Goal: Information Seeking & Learning: Learn about a topic

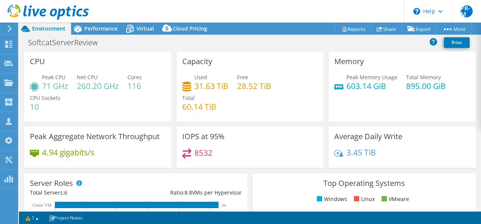
select select "EULondon"
select select "USD"
click at [138, 27] on span "Virtual" at bounding box center [144, 28] width 17 height 7
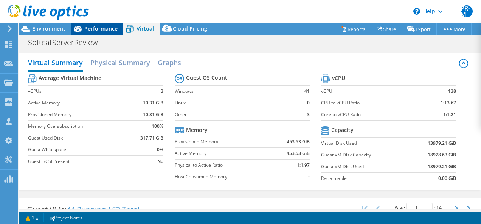
click at [105, 26] on span "Performance" at bounding box center [100, 28] width 33 height 7
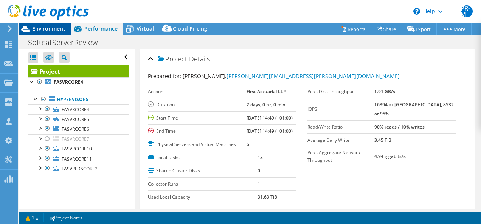
click at [57, 29] on span "Environment" at bounding box center [48, 28] width 33 height 7
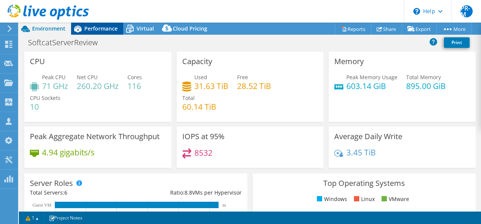
click at [102, 29] on span "Performance" at bounding box center [100, 28] width 33 height 7
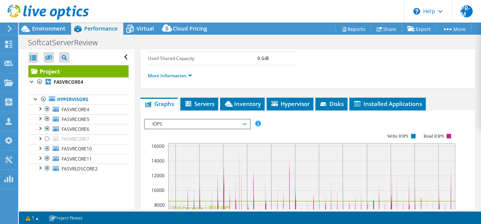
scroll to position [189, 0]
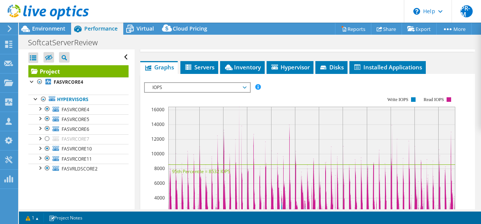
click at [245, 92] on span "IOPS" at bounding box center [196, 87] width 97 height 9
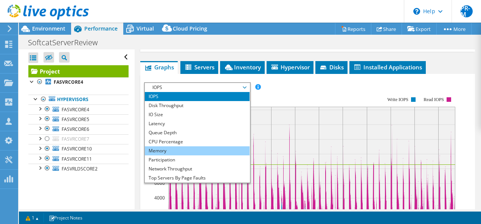
click at [179, 156] on li "Memory" at bounding box center [197, 151] width 105 height 9
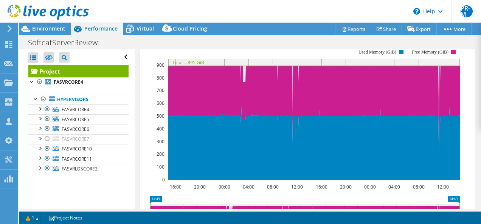
scroll to position [227, 0]
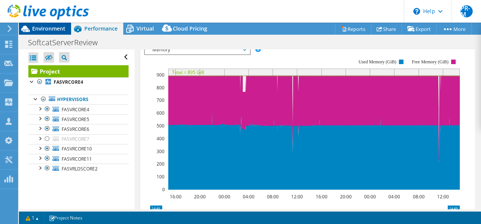
click at [43, 26] on span "Environment" at bounding box center [48, 28] width 33 height 7
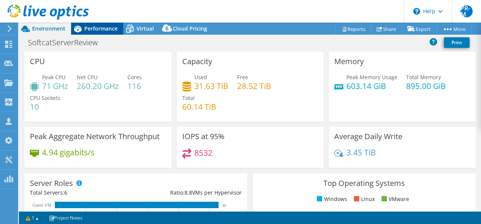
click at [91, 30] on span "Performance" at bounding box center [100, 28] width 33 height 7
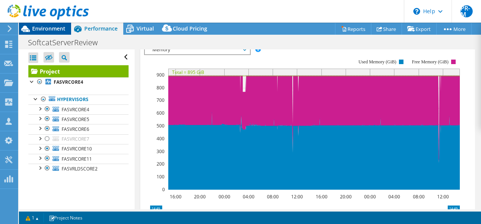
click at [52, 31] on span "Environment" at bounding box center [48, 28] width 33 height 7
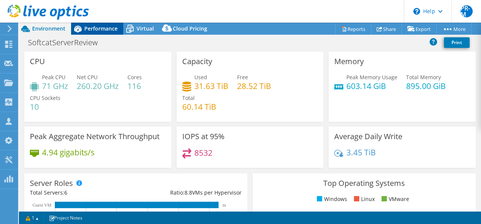
click at [94, 30] on span "Performance" at bounding box center [100, 28] width 33 height 7
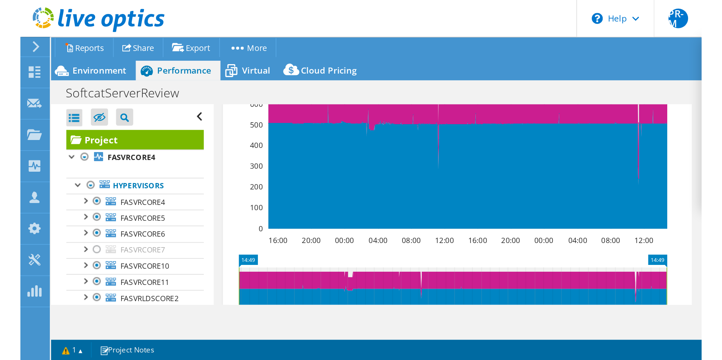
scroll to position [170, 0]
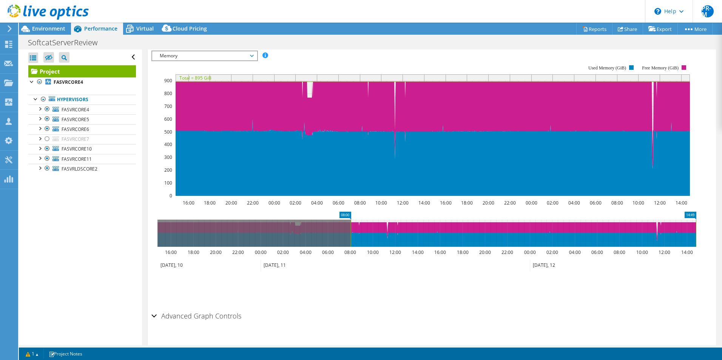
drag, startPoint x: 158, startPoint y: 220, endPoint x: 351, endPoint y: 227, distance: 193.6
click at [351, 224] on rect at bounding box center [350, 233] width 3 height 27
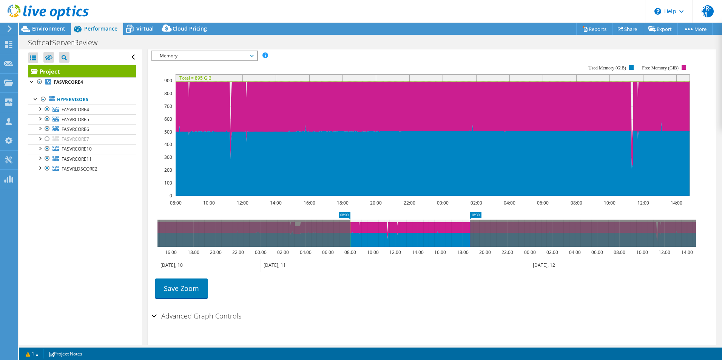
drag, startPoint x: 696, startPoint y: 223, endPoint x: 470, endPoint y: 241, distance: 227.0
click at [470, 224] on icon "08:00 18:30 16:00 18:00 20:00 22:00 00:00 02:00 04:00 06:00 08:00 10:00 12:00 1…" at bounding box center [427, 242] width 551 height 60
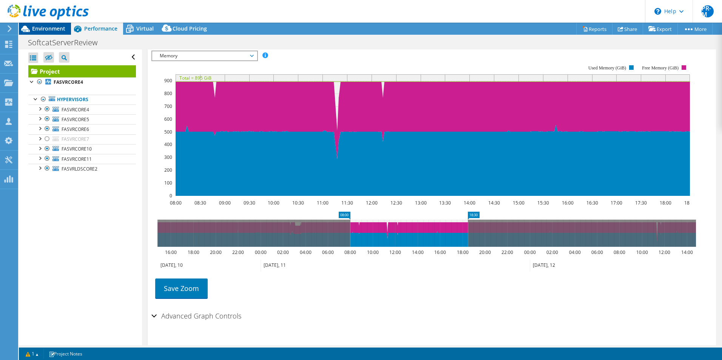
click at [57, 29] on span "Environment" at bounding box center [48, 28] width 33 height 7
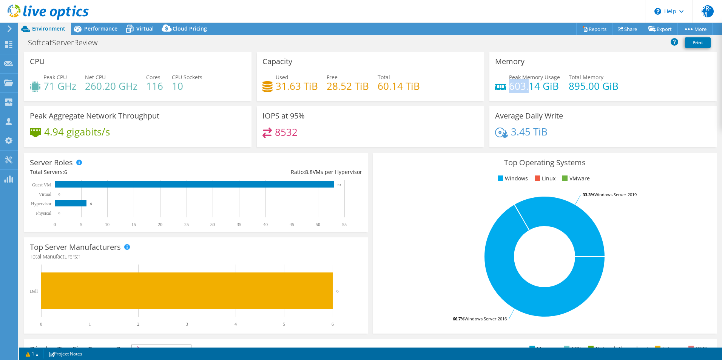
drag, startPoint x: 507, startPoint y: 87, endPoint x: 524, endPoint y: 87, distance: 17.4
click at [480, 87] on h4 "603.14 GiB" at bounding box center [534, 86] width 51 height 8
